Goal: Information Seeking & Learning: Compare options

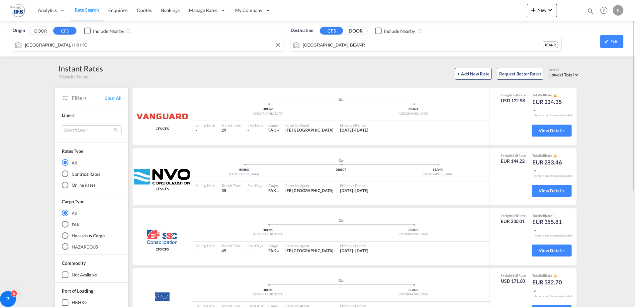
click at [53, 43] on div "Origin DOOR CFS Include Nearby [GEOGRAPHIC_DATA], HKHKG Destination CFS DOOR In…" at bounding box center [317, 38] width 635 height 35
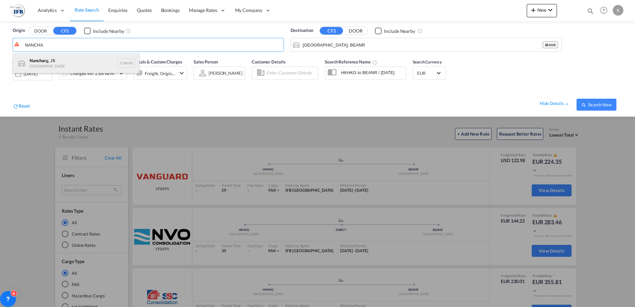
click at [96, 61] on div "[PERSON_NAME], JX China CNKHN" at bounding box center [76, 63] width 126 height 20
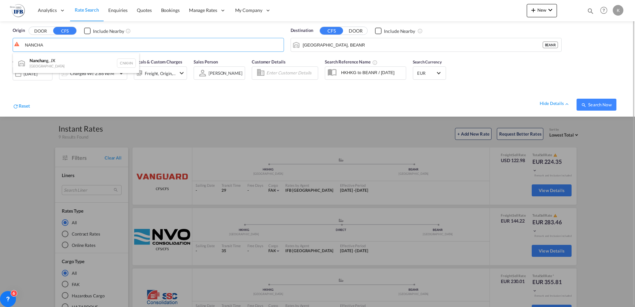
type input "Nanchang, JX, CNKHN"
click at [103, 75] on div "Charged Wt: 2.86 W/M" at bounding box center [92, 73] width 44 height 9
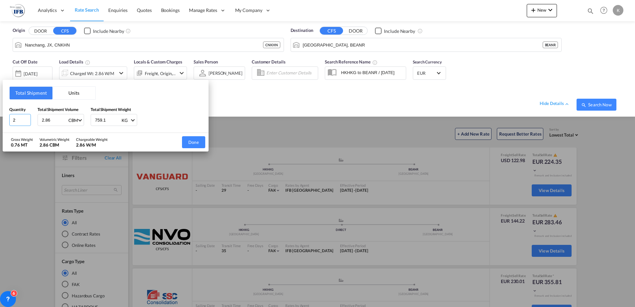
drag, startPoint x: 10, startPoint y: 118, endPoint x: -9, endPoint y: 117, distance: 19.3
click at [0, 117] on html "Analytics Reports Dashboard Rate Search Enquiries Quotes" at bounding box center [317, 153] width 635 height 307
type input "21"
type input "0"
type input "0.986"
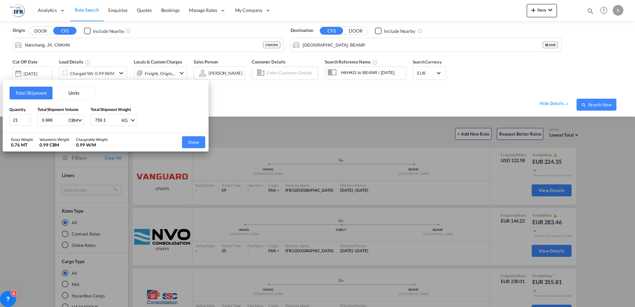
click at [108, 119] on input "759.1" at bounding box center [107, 119] width 27 height 11
drag, startPoint x: 108, startPoint y: 119, endPoint x: 74, endPoint y: 118, distance: 33.9
click at [75, 118] on div "Quantity 21 Total Shipment Volume 0.986 CBM CBM CFT Total Shipment Weight 759.1…" at bounding box center [105, 116] width 193 height 20
type input "225"
click at [193, 138] on button "Done" at bounding box center [193, 142] width 23 height 12
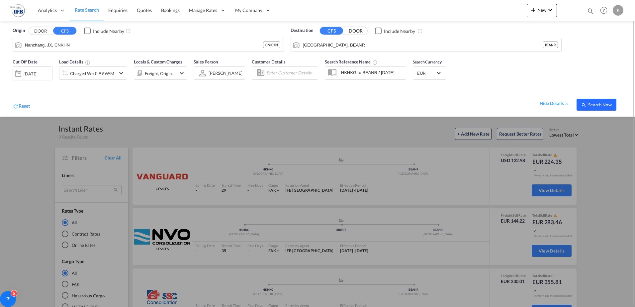
click at [589, 104] on span "Search Now" at bounding box center [596, 104] width 30 height 5
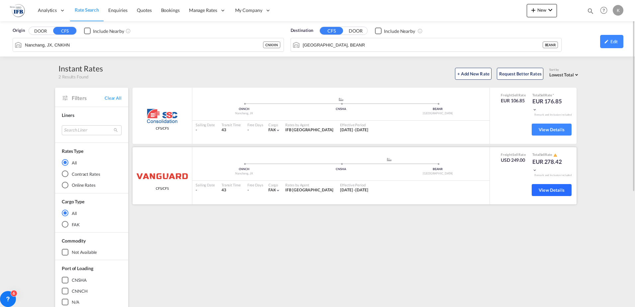
click at [556, 188] on span "View Details" at bounding box center [552, 189] width 26 height 5
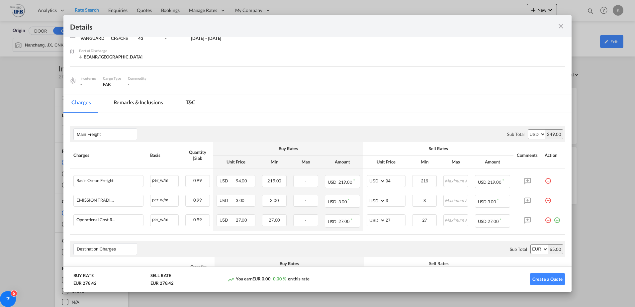
scroll to position [66, 0]
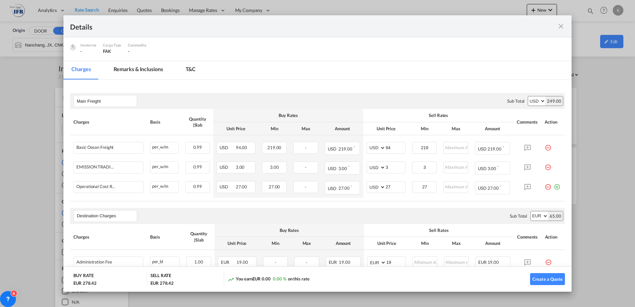
click at [562, 27] on md-icon "icon-close fg-AAA8AD m-0 cursor" at bounding box center [561, 26] width 8 height 8
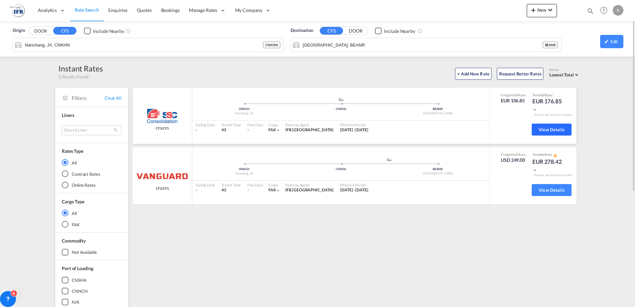
click at [563, 130] on span "View Details" at bounding box center [552, 129] width 26 height 5
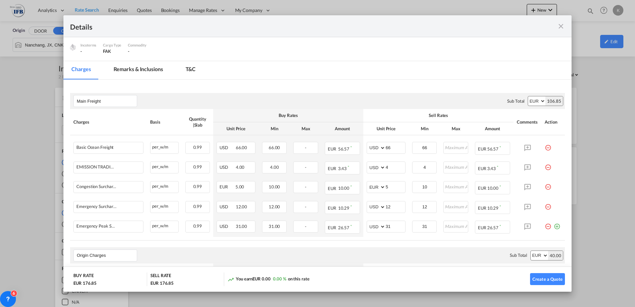
click at [563, 27] on md-icon "icon-close fg-AAA8AD m-0 cursor" at bounding box center [561, 26] width 8 height 8
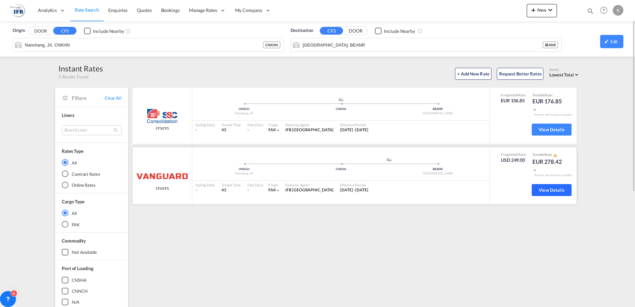
click at [547, 191] on span "View Details" at bounding box center [552, 189] width 26 height 5
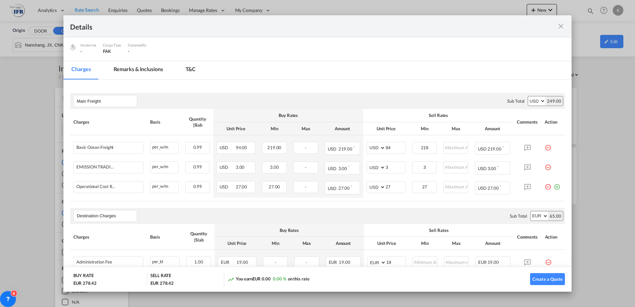
click at [559, 23] on md-icon "icon-close fg-AAA8AD m-0 cursor" at bounding box center [561, 26] width 8 height 8
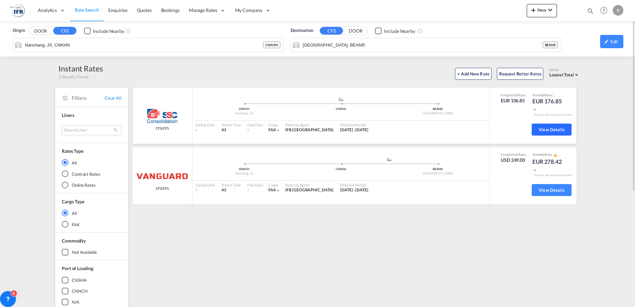
click at [552, 127] on button "View Details" at bounding box center [552, 130] width 40 height 12
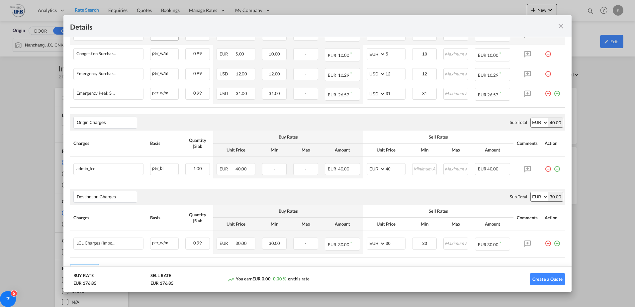
scroll to position [229, 0]
